Goal: Feedback & Contribution: Contribute content

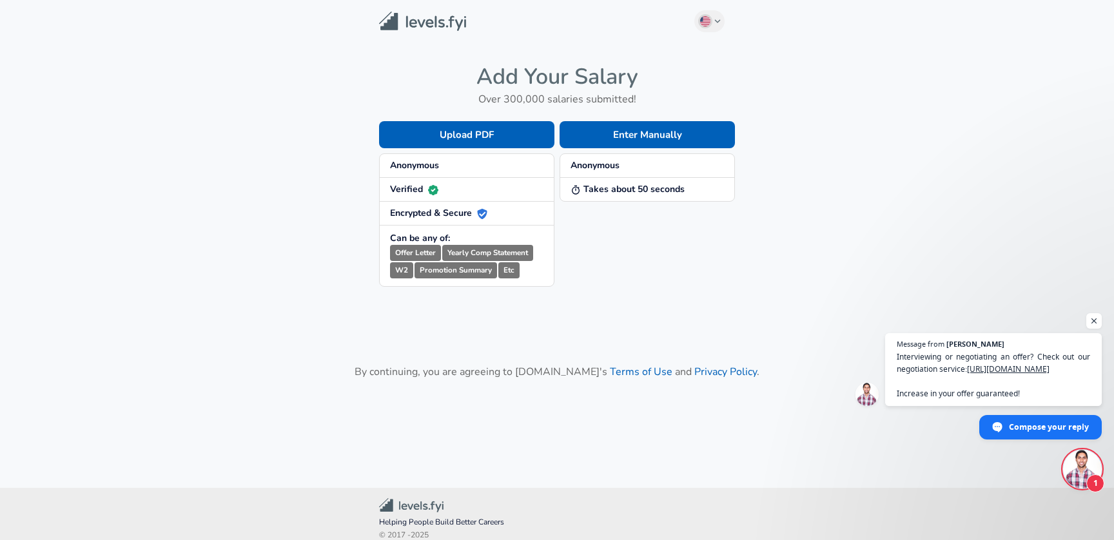
click at [610, 168] on strong "Anonymous" at bounding box center [594, 165] width 49 height 12
click at [649, 136] on button "Enter Manually" at bounding box center [646, 134] width 175 height 27
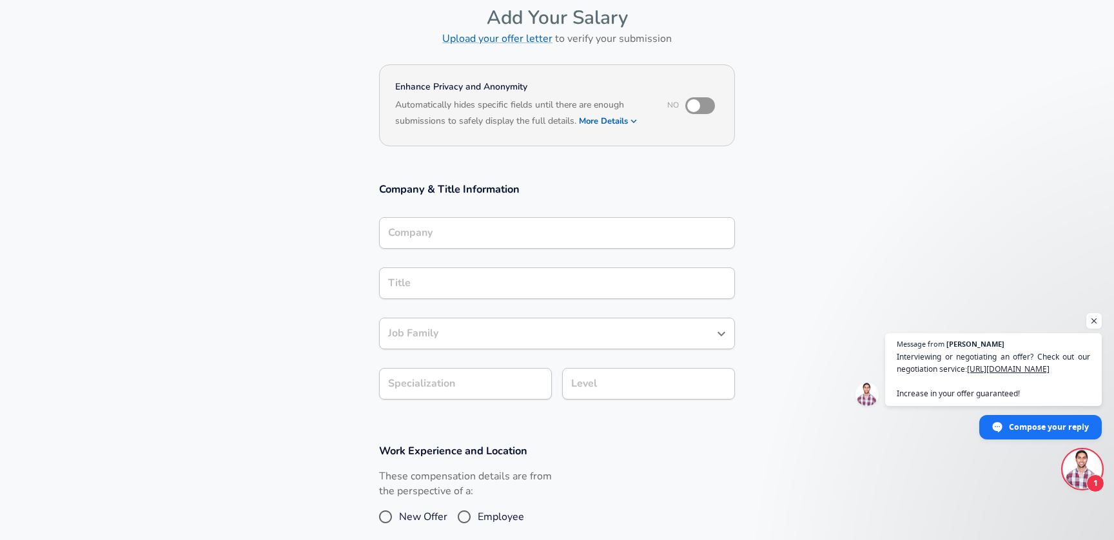
click at [516, 253] on div "Company Company" at bounding box center [557, 232] width 356 height 50
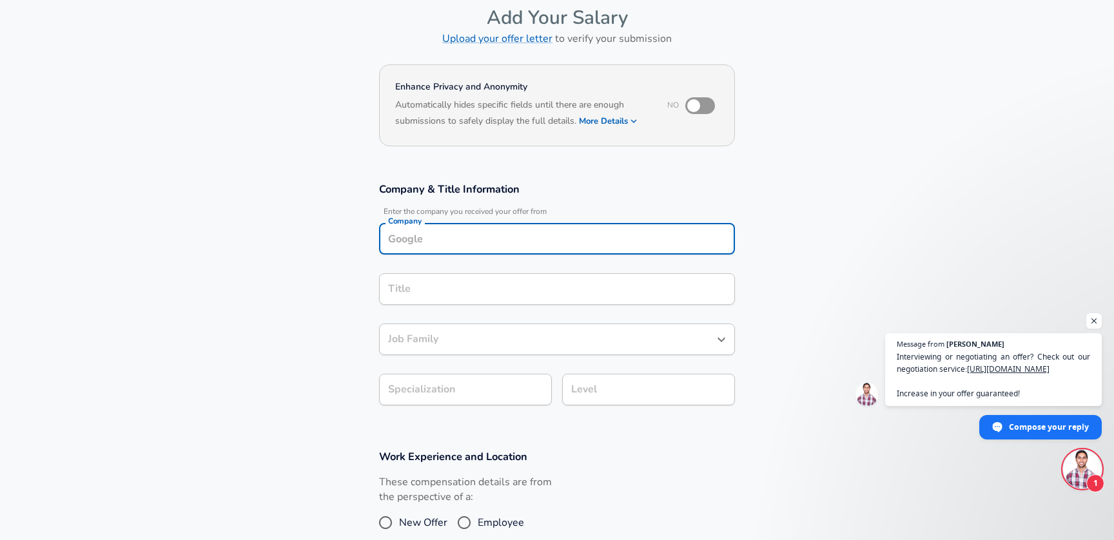
scroll to position [75, 0]
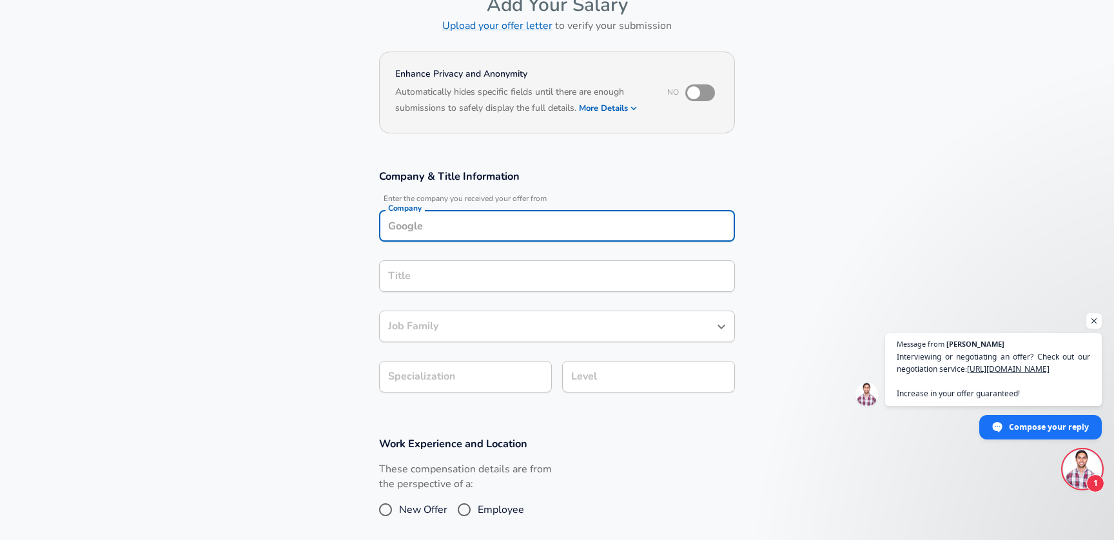
click at [516, 241] on div "Company" at bounding box center [557, 226] width 356 height 32
type input "Ipsos"
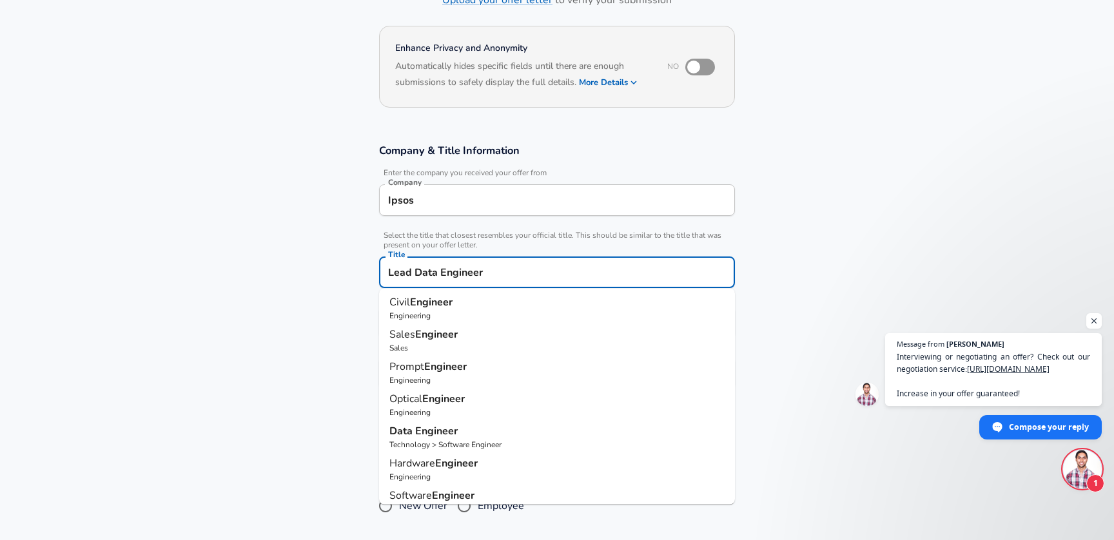
scroll to position [117, 0]
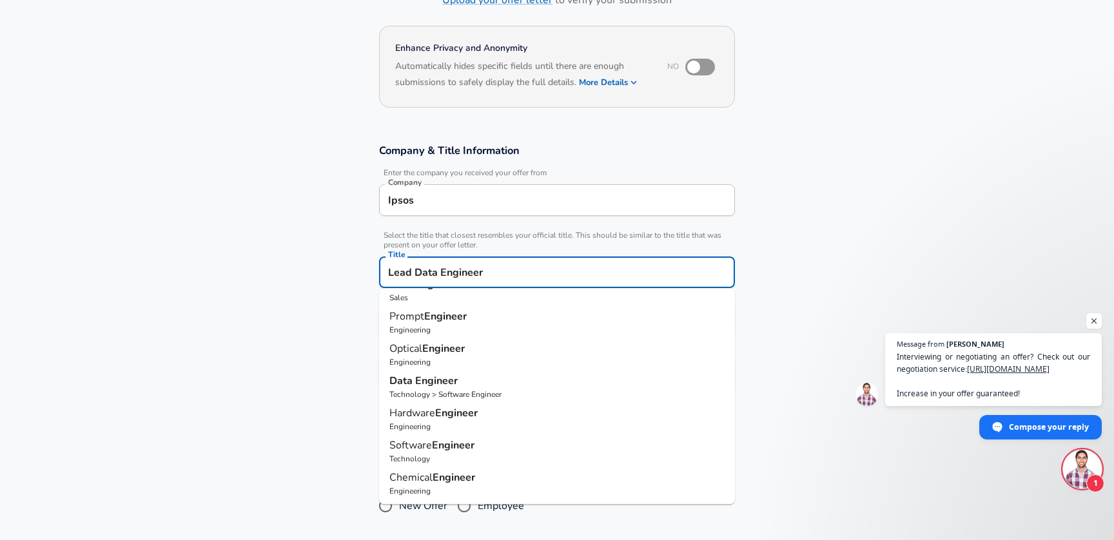
click at [445, 384] on strong "Engineer" at bounding box center [436, 381] width 43 height 14
type input "Data Engineer"
type input "Data"
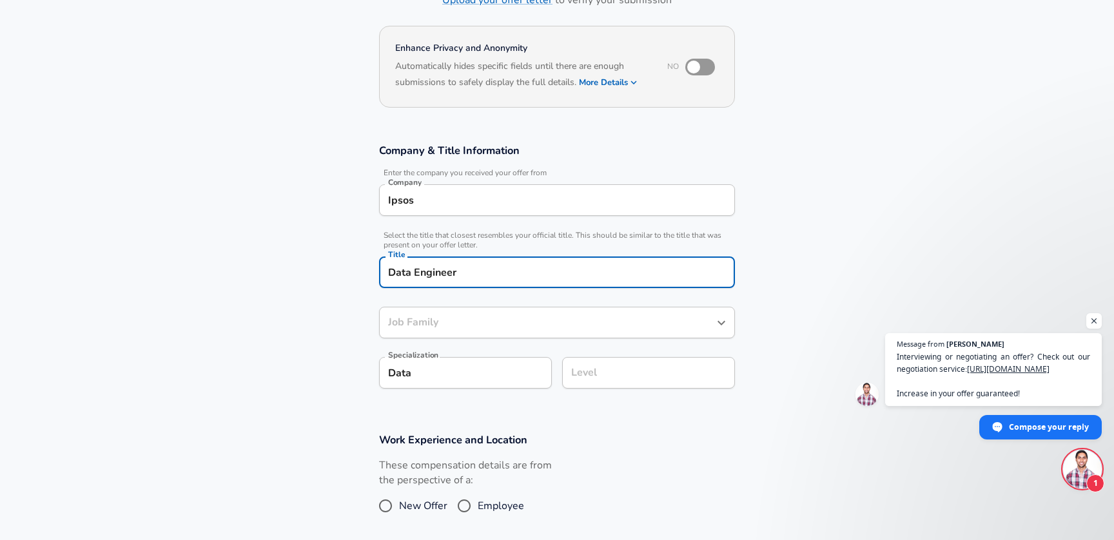
type input "Software Engineer"
type input "Data Engineer"
click at [611, 371] on input "Level" at bounding box center [648, 373] width 161 height 20
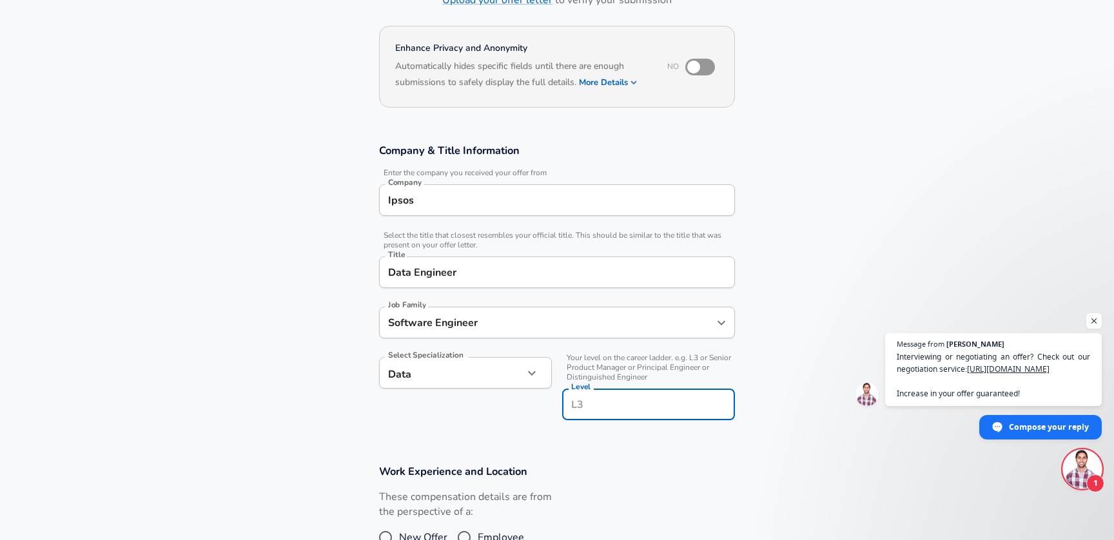
scroll to position [127, 0]
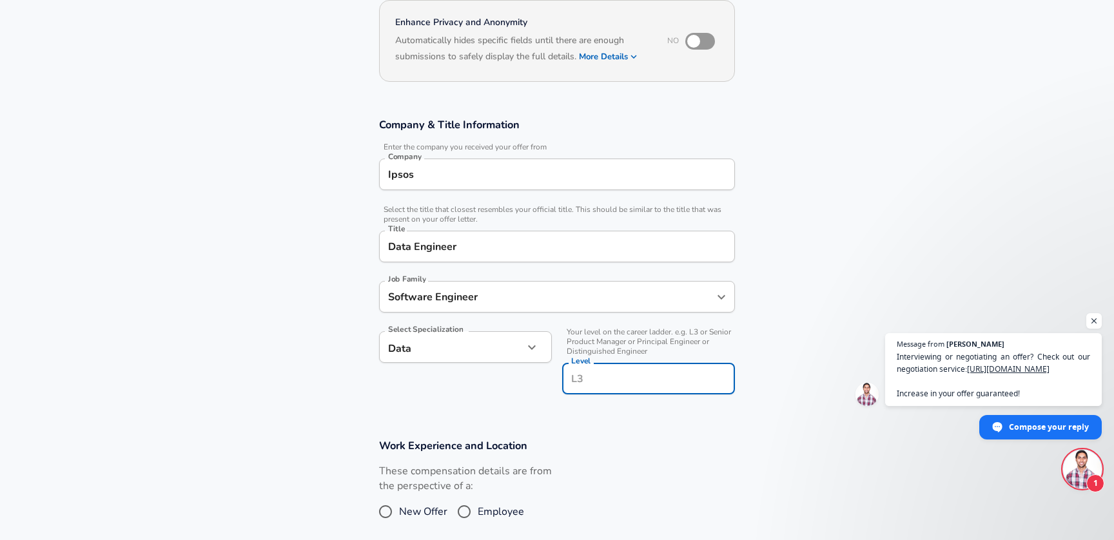
click at [619, 382] on input "Level" at bounding box center [648, 379] width 161 height 20
type input "L3"
click at [464, 509] on input "Employee" at bounding box center [463, 511] width 27 height 21
radio input "true"
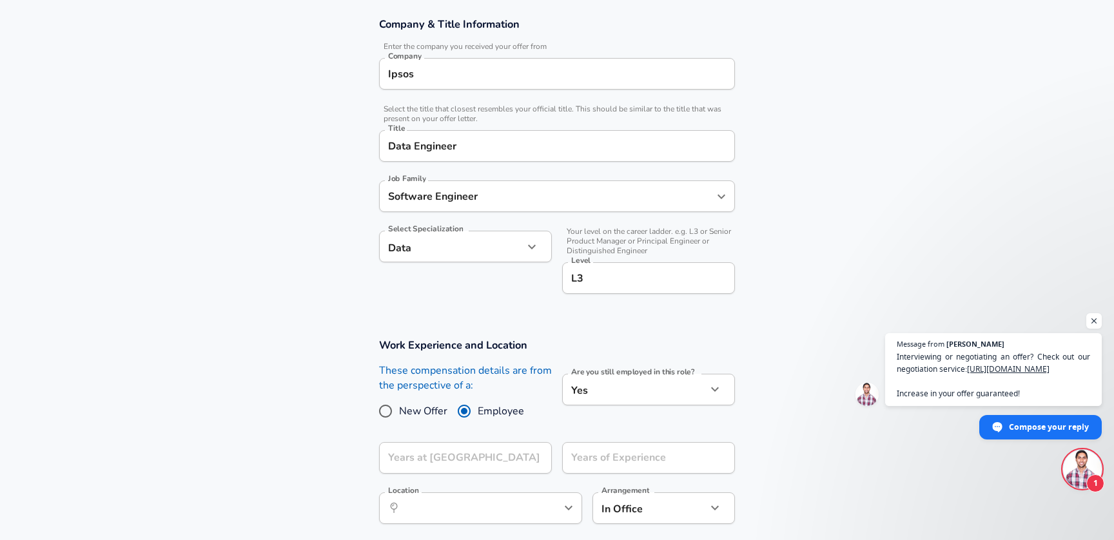
scroll to position [254, 0]
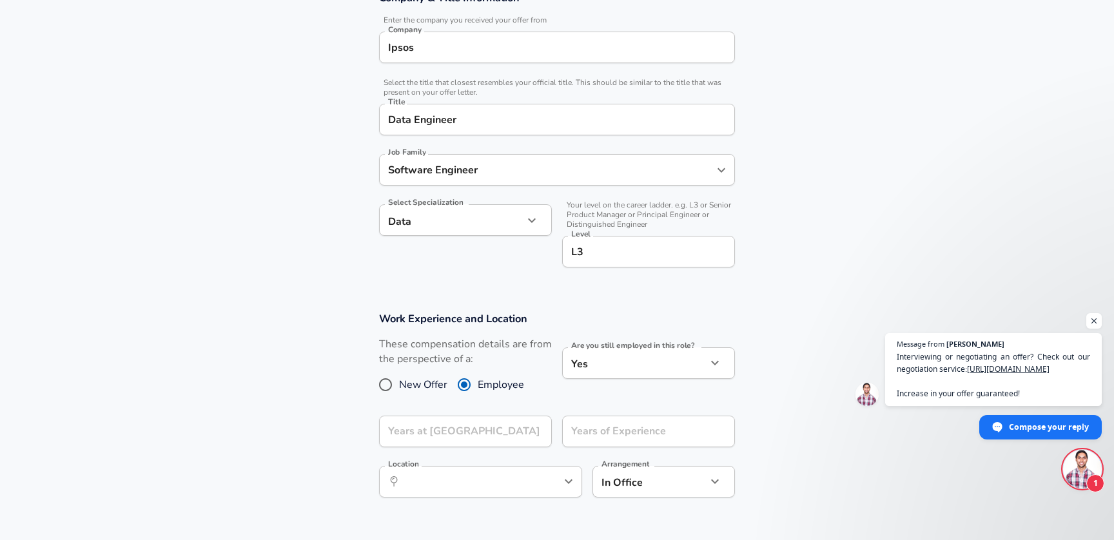
click at [623, 378] on div "Are you still employed in this role? Yes yes Are you still employed in this rol…" at bounding box center [648, 364] width 173 height 35
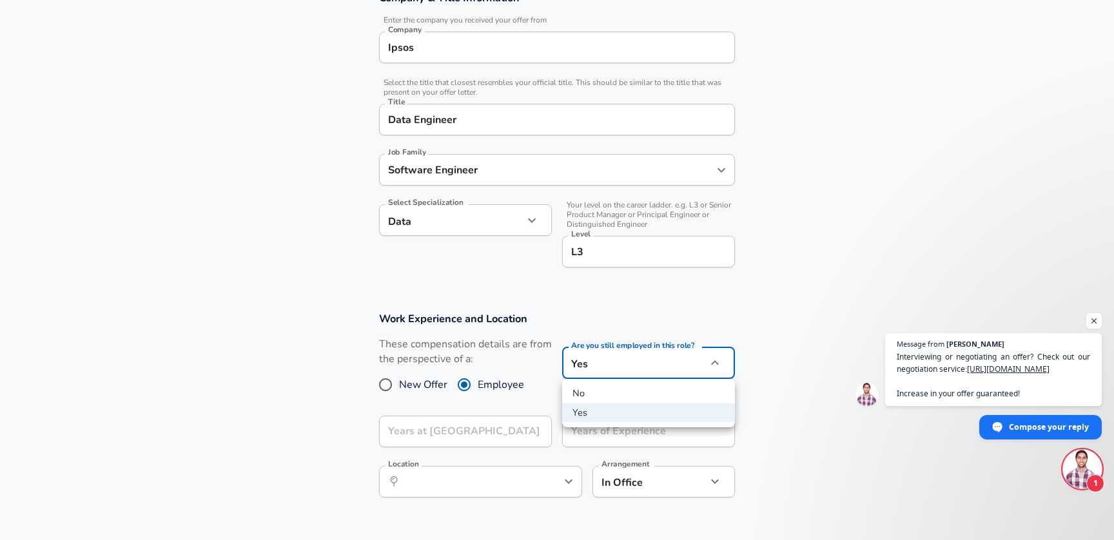
click at [619, 286] on body "We value your privacy We use cookies to enhance your browsing experience, serve…" at bounding box center [557, 16] width 1114 height 540
click at [599, 396] on li "No" at bounding box center [648, 393] width 173 height 19
type input "no"
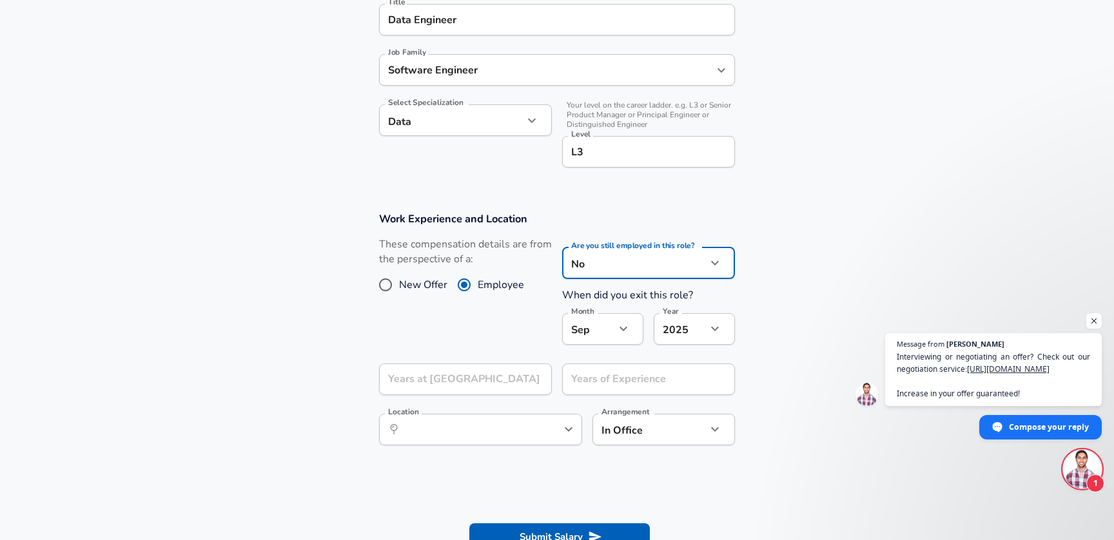
scroll to position [360, 0]
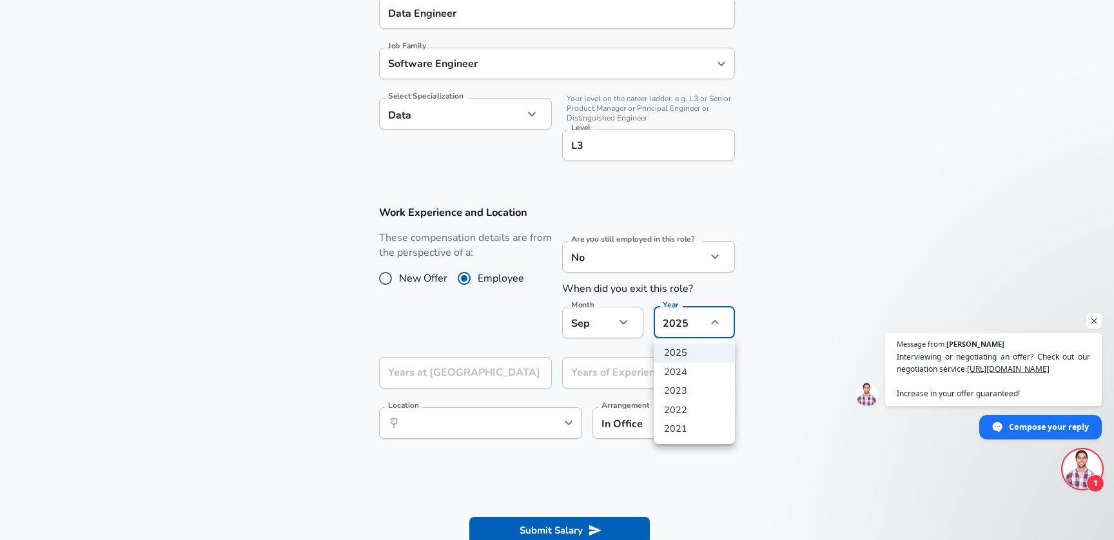
click at [586, 324] on div at bounding box center [557, 270] width 1114 height 540
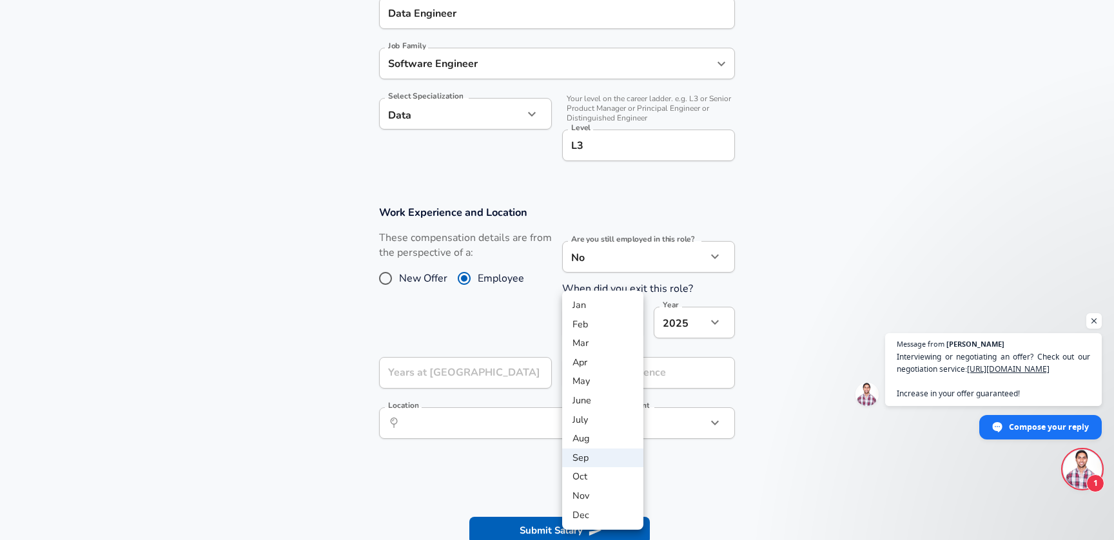
click at [588, 438] on li "Aug" at bounding box center [602, 438] width 81 height 19
type input "8"
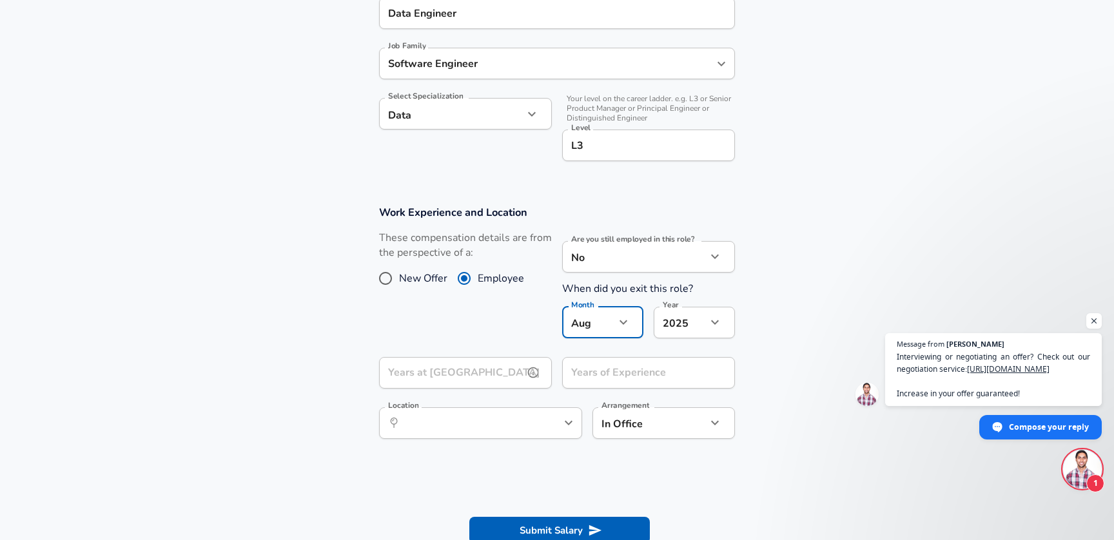
click at [499, 375] on input "Years at [GEOGRAPHIC_DATA]" at bounding box center [451, 373] width 144 height 32
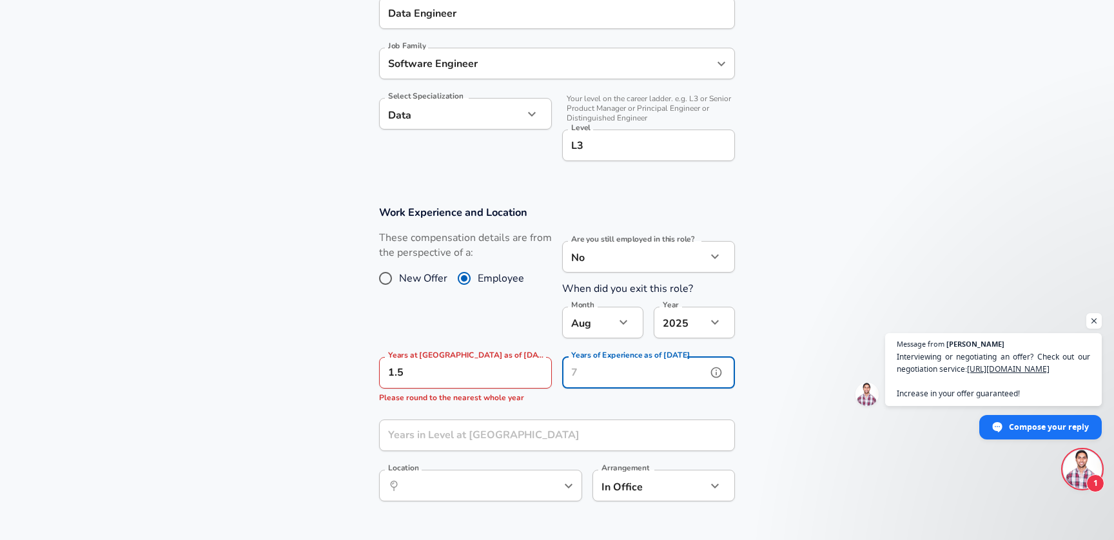
click at [607, 381] on input "Years of Experience as of [DATE]" at bounding box center [634, 373] width 144 height 32
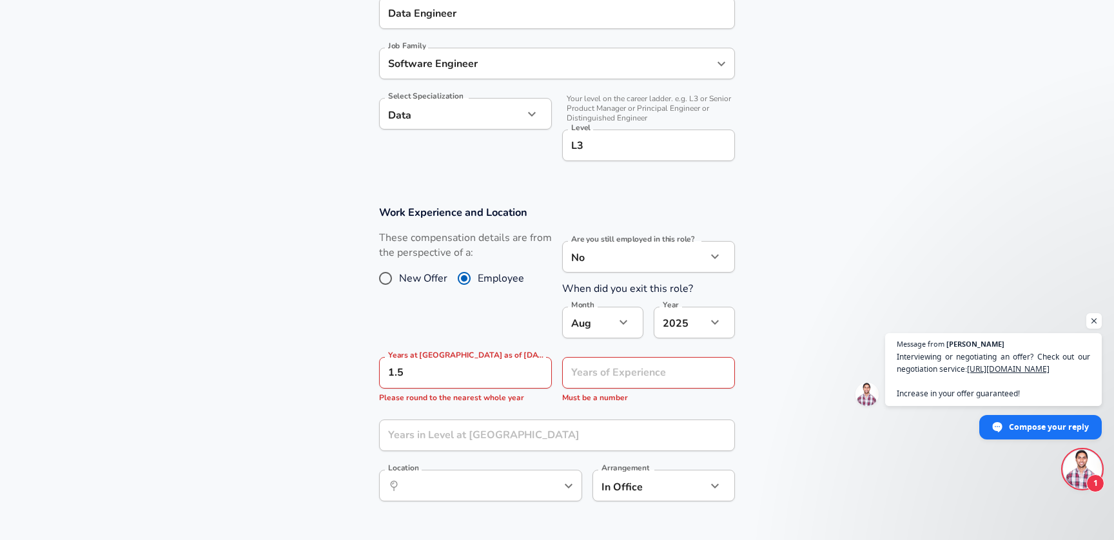
drag, startPoint x: 356, startPoint y: 367, endPoint x: 375, endPoint y: 365, distance: 18.7
click at [371, 365] on section "Work Experience and Location These compensation details are from the perspectiv…" at bounding box center [557, 360] width 1114 height 340
drag, startPoint x: 420, startPoint y: 371, endPoint x: 353, endPoint y: 369, distance: 66.4
click at [353, 369] on section "Work Experience and Location These compensation details are from the perspectiv…" at bounding box center [557, 360] width 1114 height 340
type input "2"
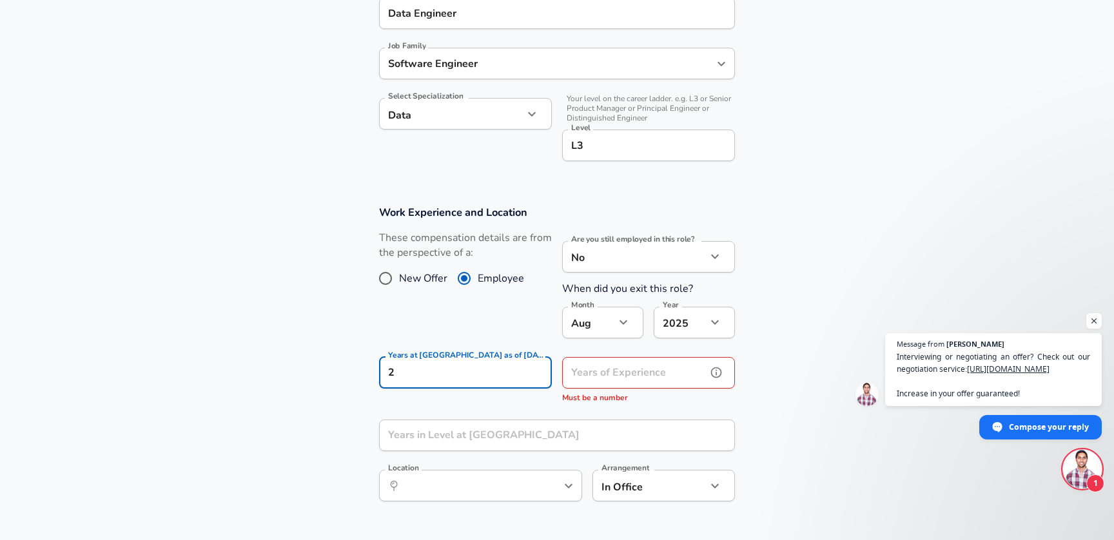
click at [587, 374] on input "Years of Experience" at bounding box center [634, 373] width 144 height 32
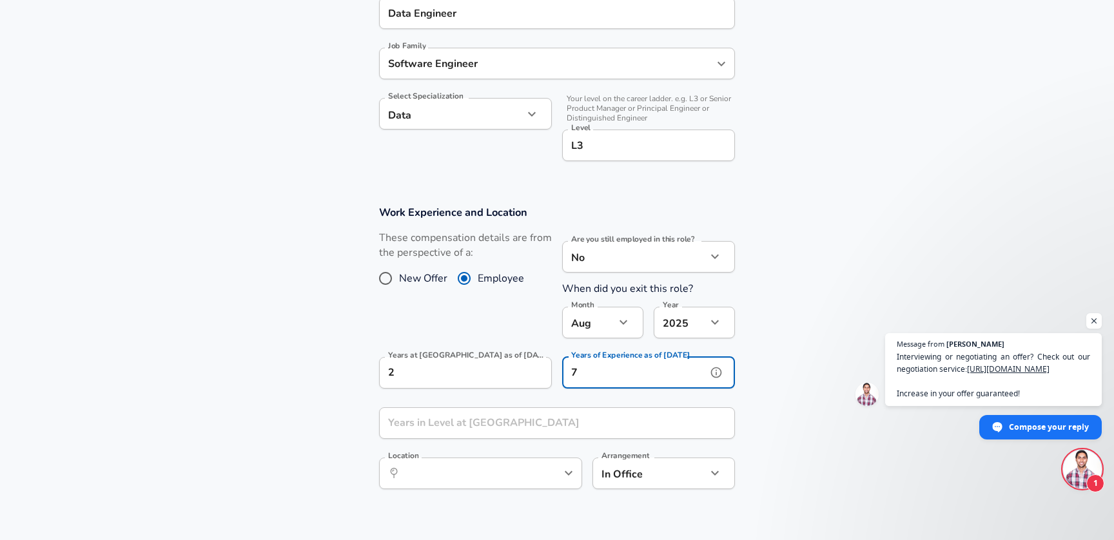
type input "7"
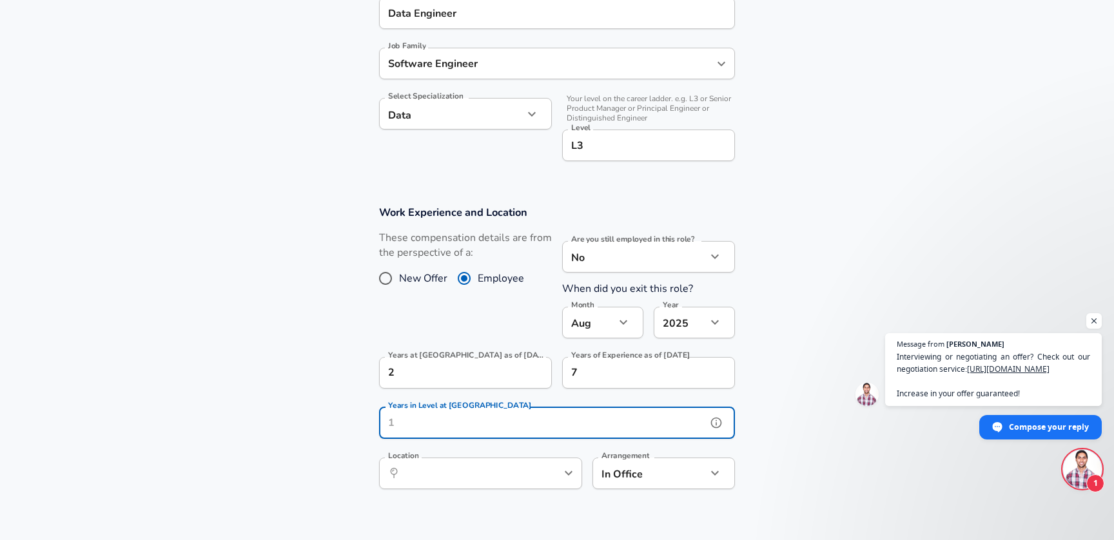
click at [516, 415] on input "Years in Level at [GEOGRAPHIC_DATA]" at bounding box center [542, 423] width 327 height 32
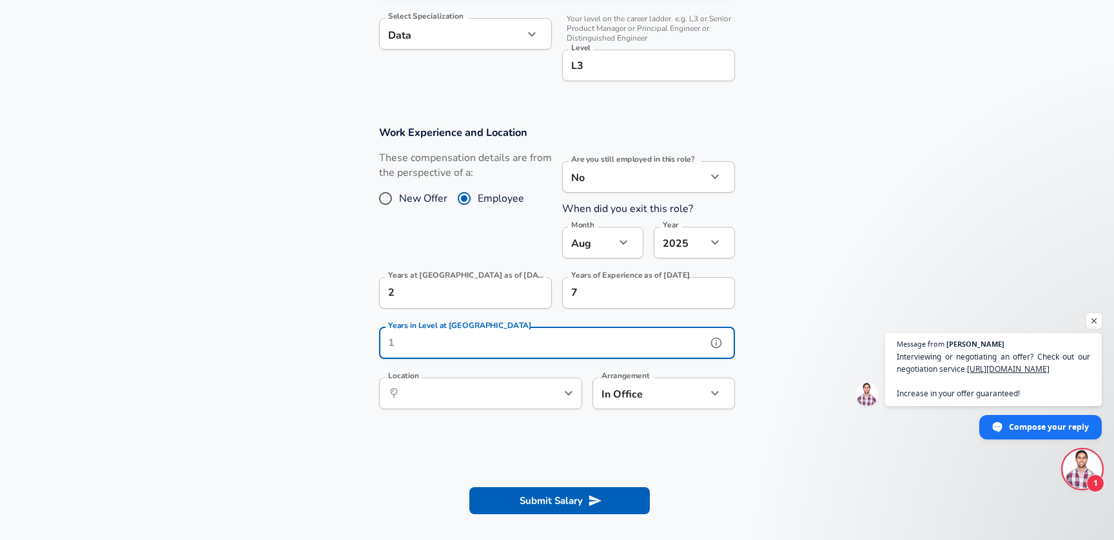
scroll to position [444, 0]
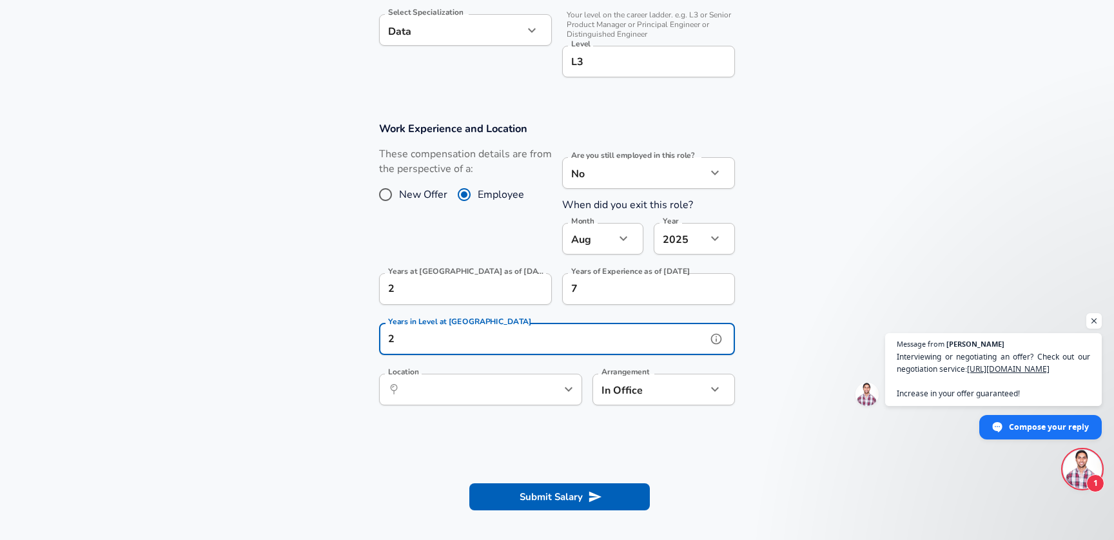
type input "2"
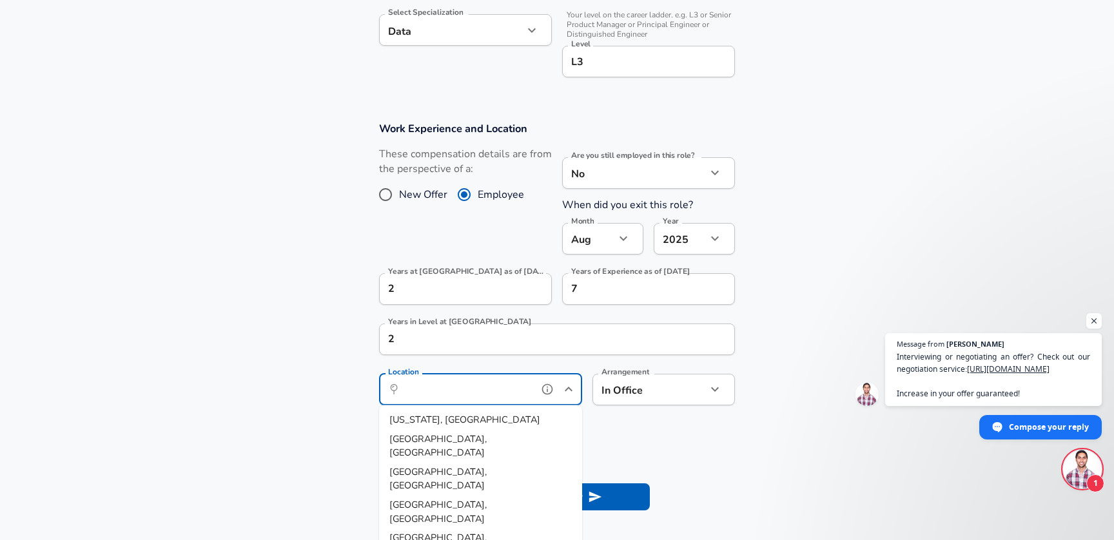
click at [521, 389] on input "Location" at bounding box center [466, 390] width 132 height 20
click at [484, 420] on span "on, EN, [GEOGRAPHIC_DATA]" at bounding box center [474, 419] width 127 height 13
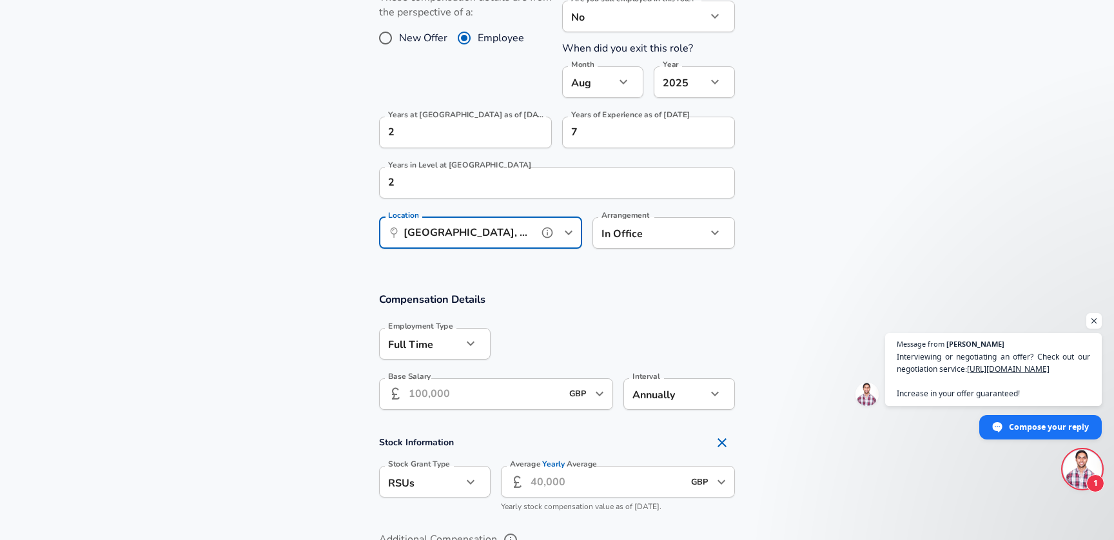
scroll to position [633, 0]
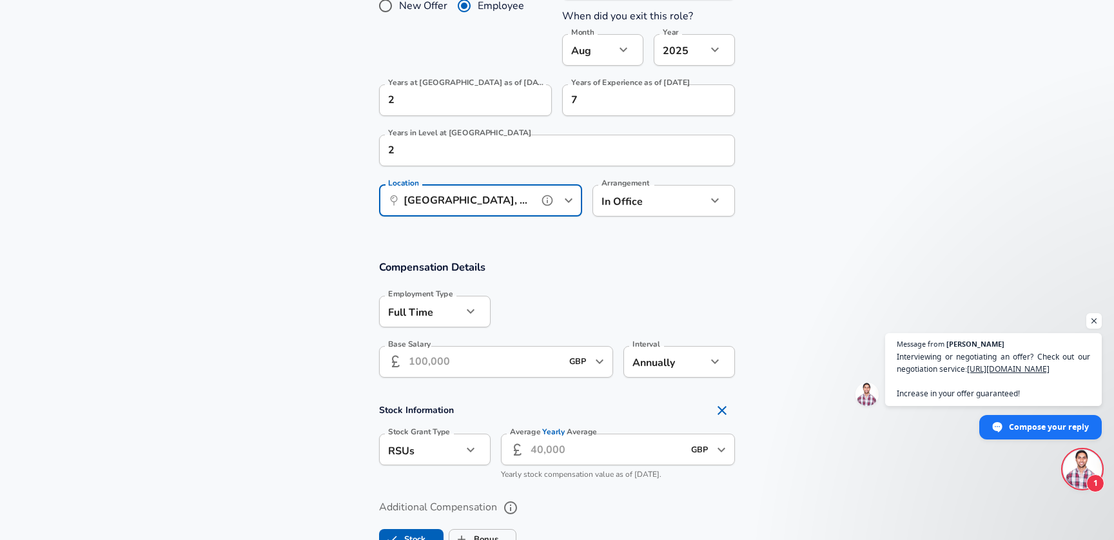
type input "[GEOGRAPHIC_DATA], EN, [GEOGRAPHIC_DATA]"
click at [501, 368] on input "Base Salary" at bounding box center [485, 362] width 153 height 32
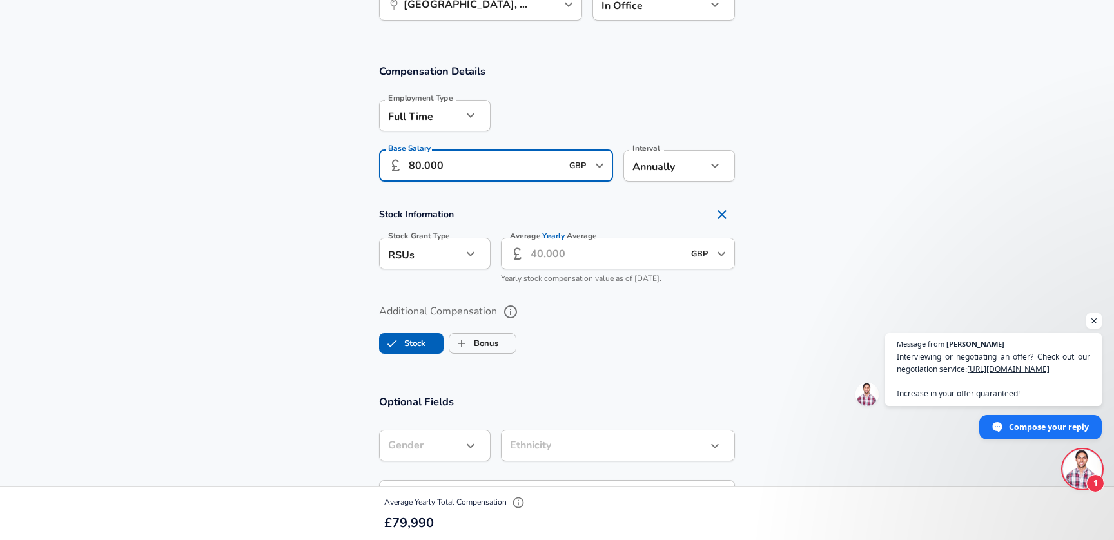
scroll to position [838, 0]
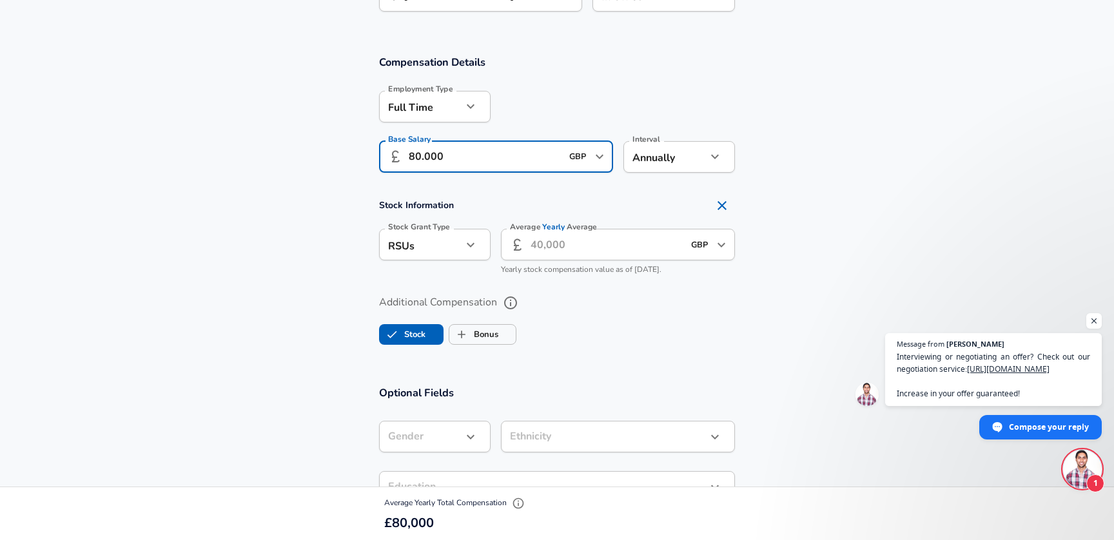
type input "80.000"
click at [389, 336] on input "Stock" at bounding box center [392, 334] width 24 height 24
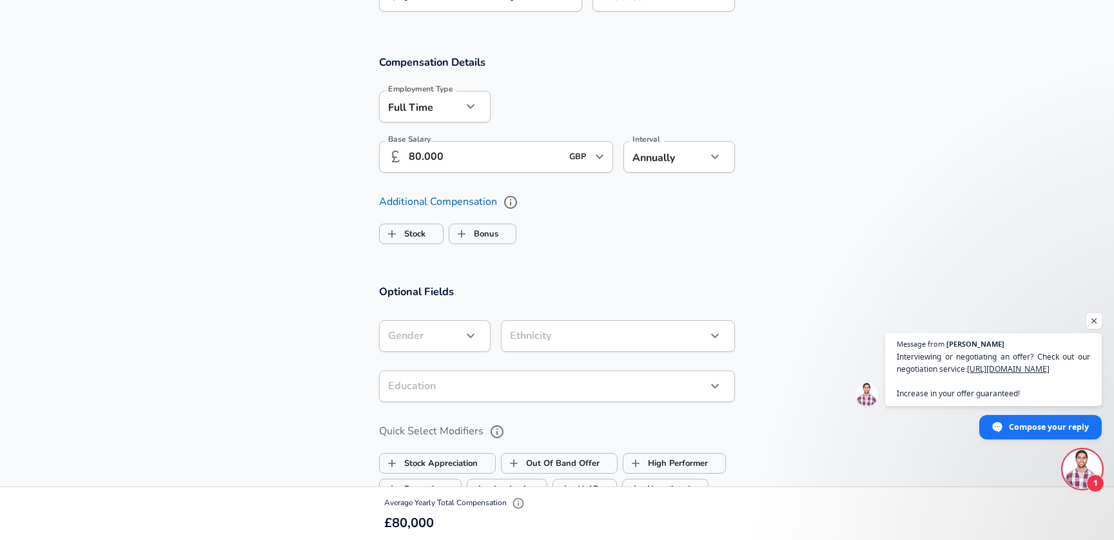
checkbox input "false"
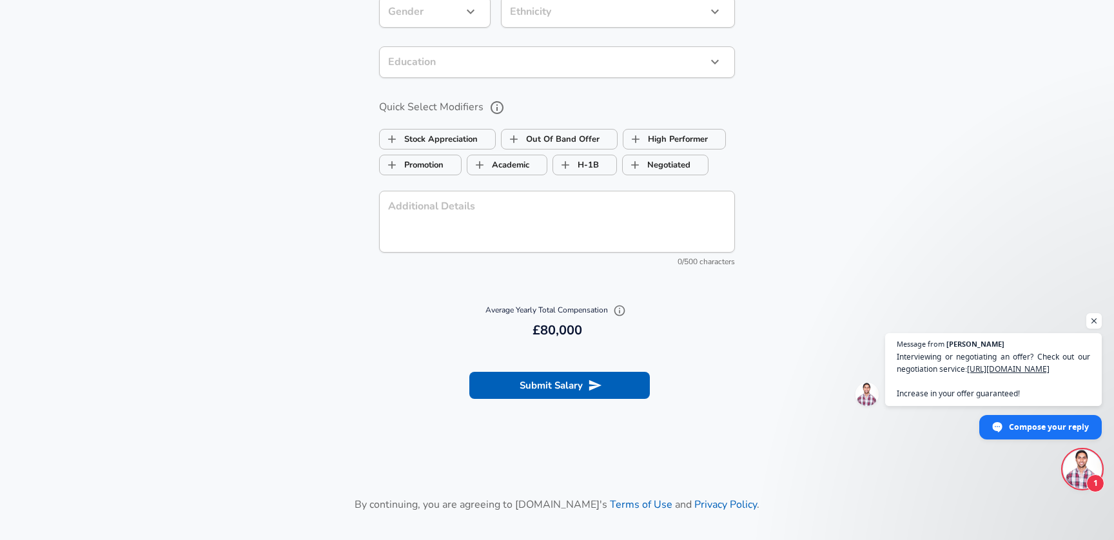
scroll to position [1307, 0]
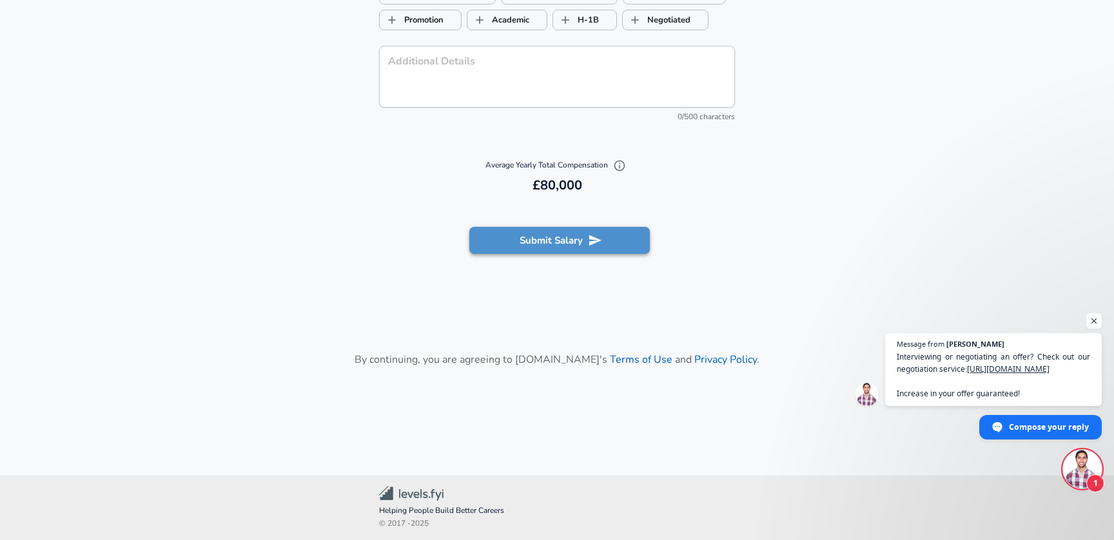
click at [522, 239] on button "Submit Salary" at bounding box center [559, 240] width 180 height 27
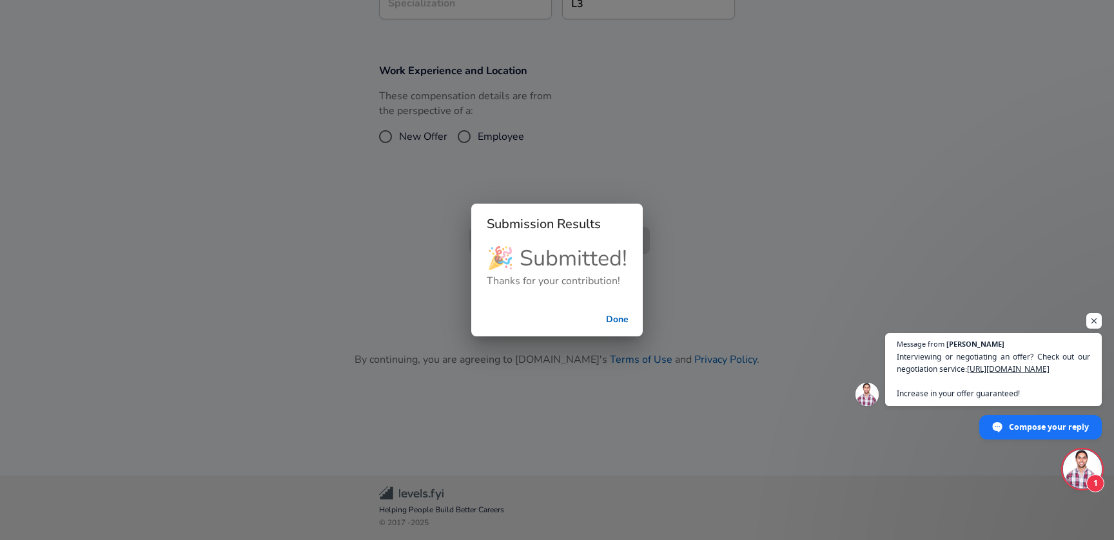
scroll to position [442, 0]
